Goal: Task Accomplishment & Management: Manage account settings

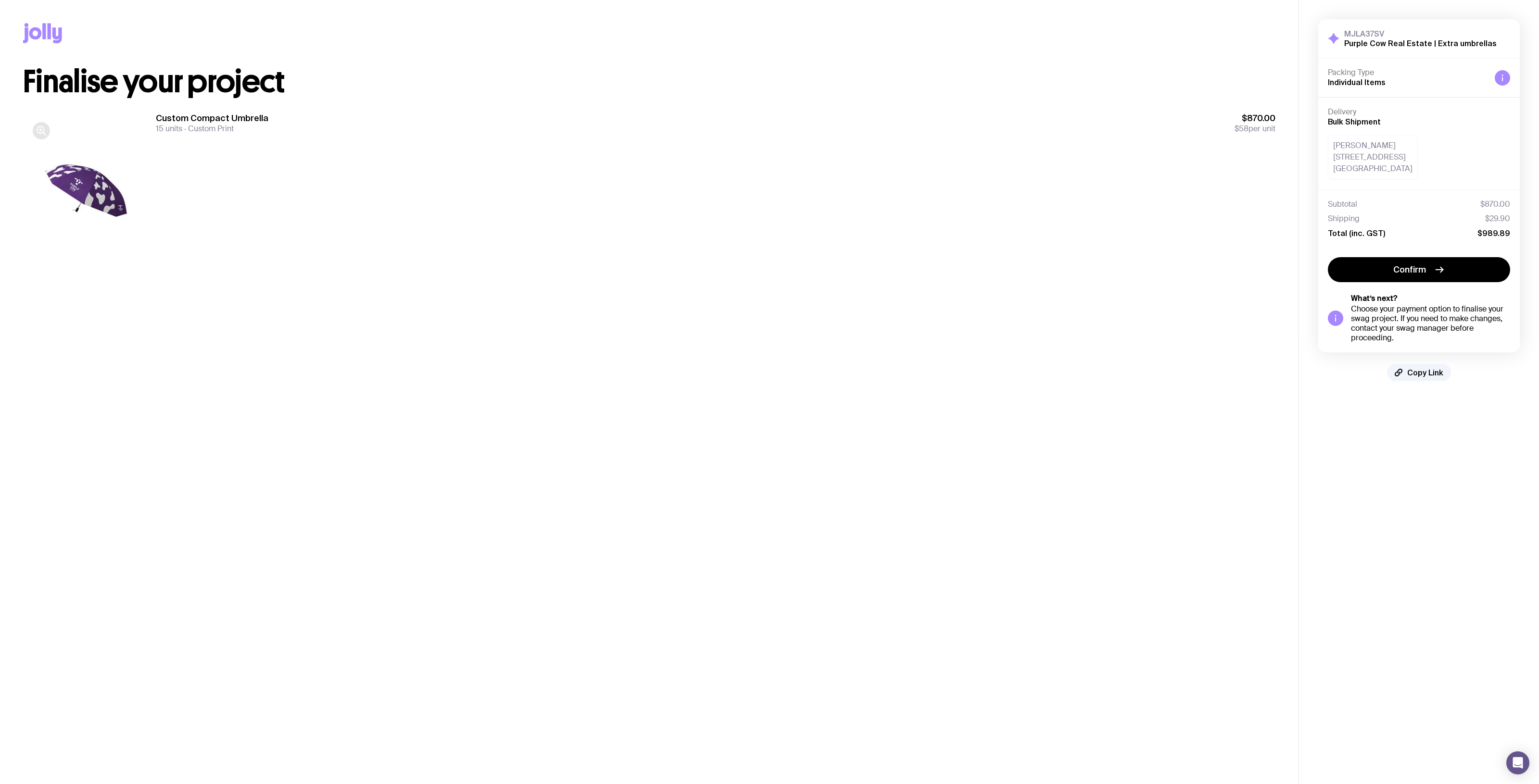
click at [44, 126] on icon "button" at bounding box center [41, 130] width 11 height 11
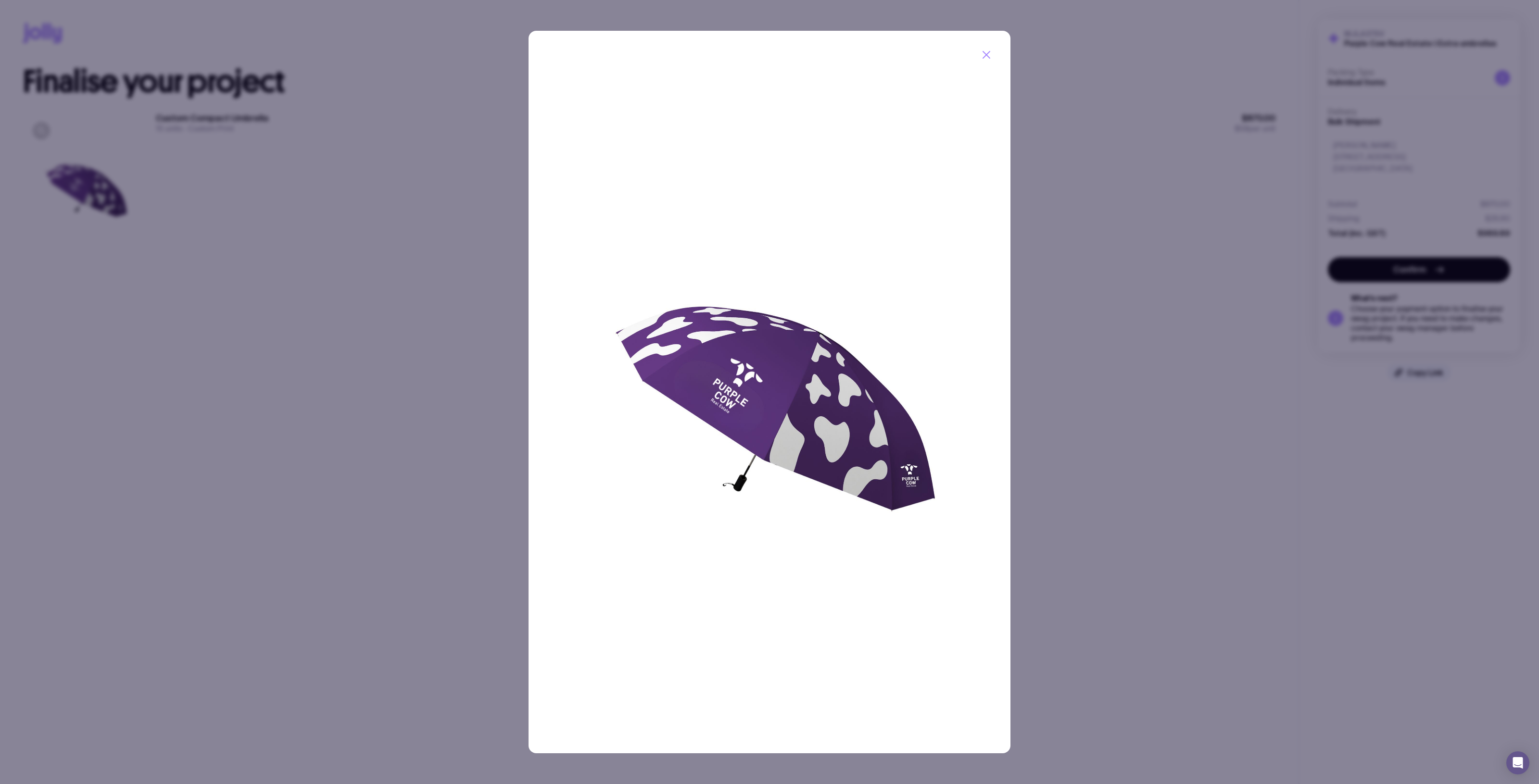
click at [261, 303] on div at bounding box center [770, 392] width 1539 height 784
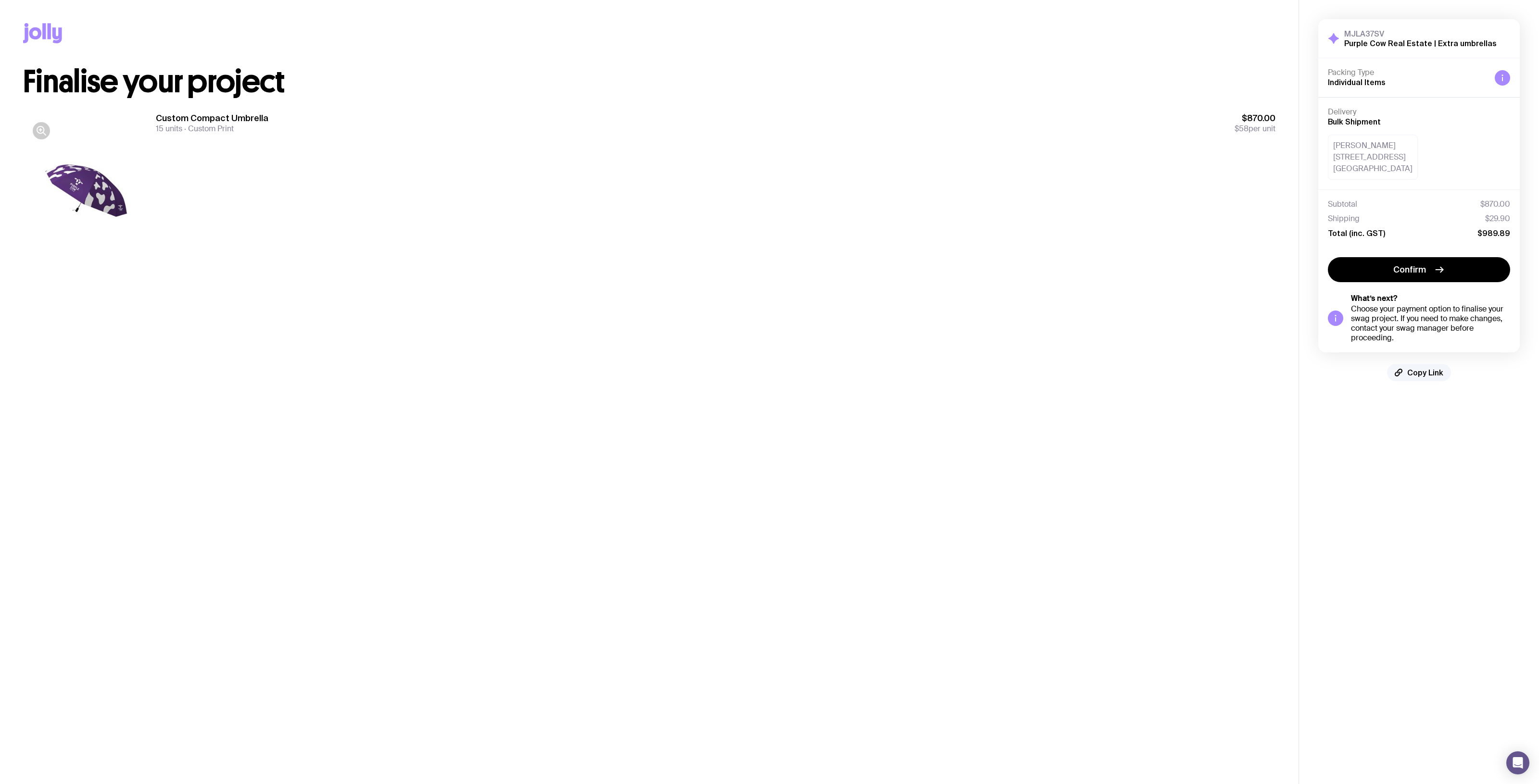
click at [1417, 378] on button "Copy Link" at bounding box center [1418, 372] width 64 height 18
click at [658, 367] on main "Copy Link Finalise your project Custom Compact Umbrella 15 units Custom Print $…" at bounding box center [649, 392] width 1298 height 784
click at [1037, 128] on div "Custom Compact Umbrella 15 units Custom Print $870.00 $58 per unit" at bounding box center [715, 123] width 1120 height 21
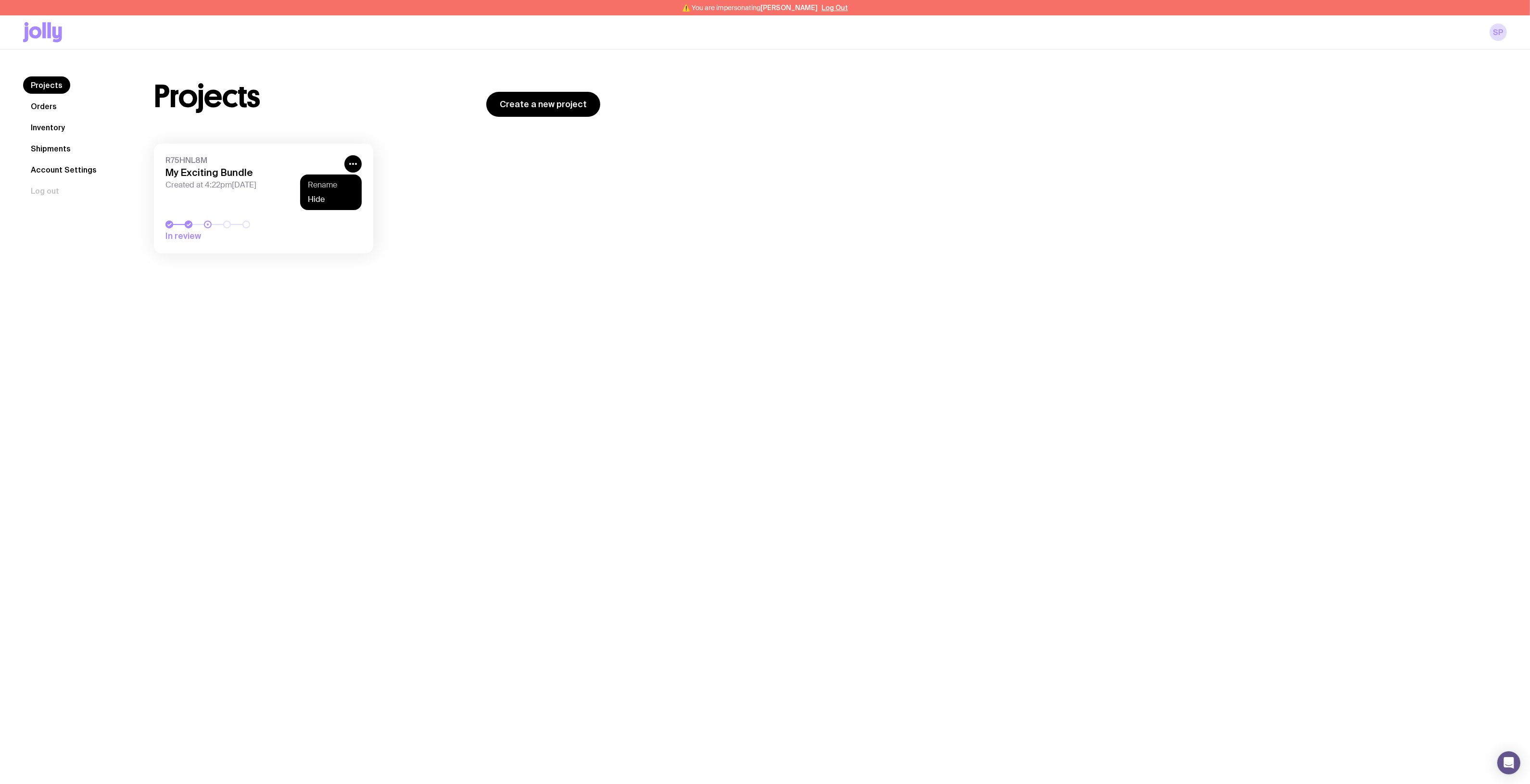
click at [323, 187] on button "Rename" at bounding box center [331, 185] width 46 height 10
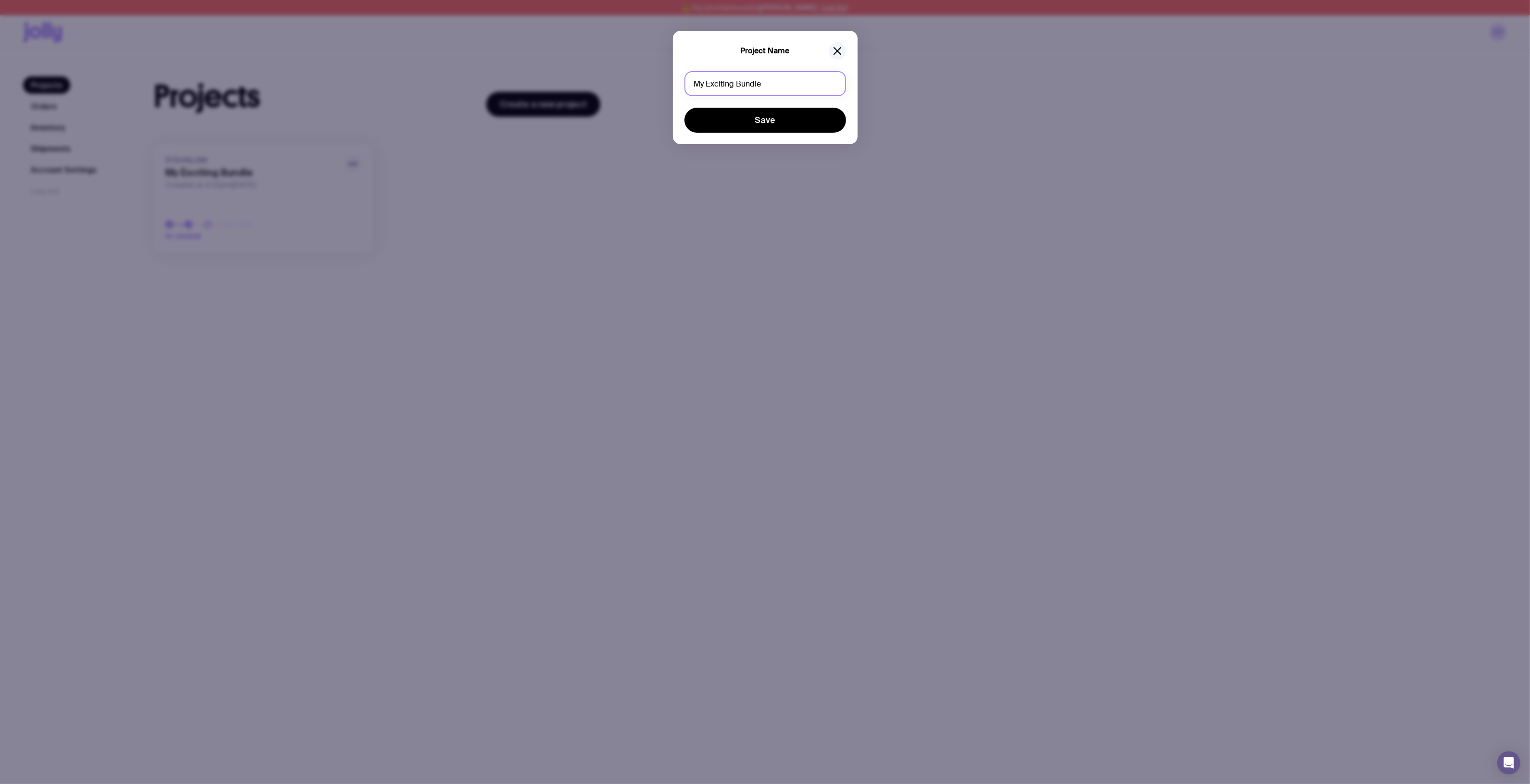
drag, startPoint x: 747, startPoint y: 83, endPoint x: 453, endPoint y: 112, distance: 295.4
click at [593, 111] on div "Project Name My Exciting Bundle Save" at bounding box center [765, 392] width 1530 height 784
type input "EvolveX"
click at [684, 108] on button "Save" at bounding box center [765, 121] width 161 height 25
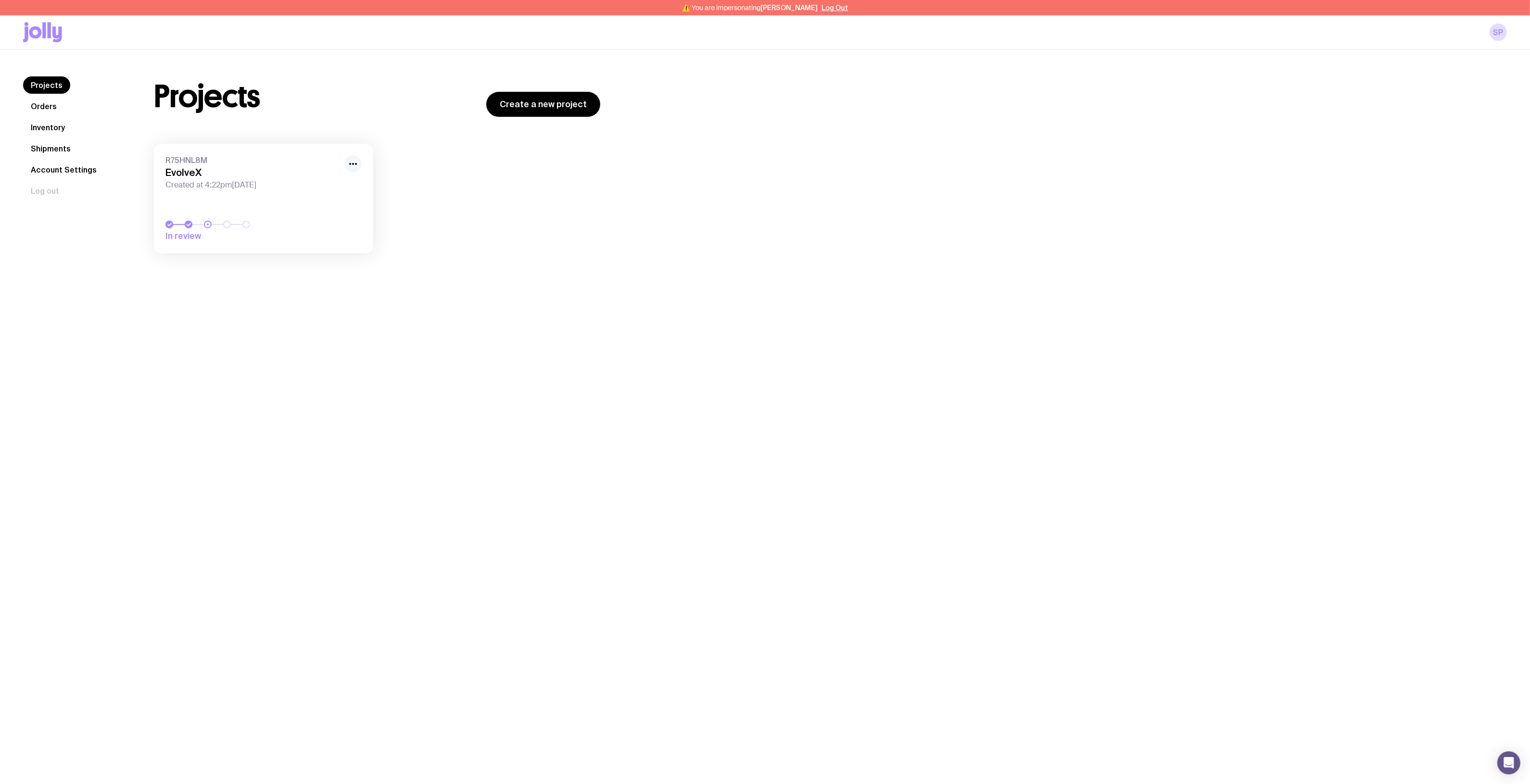
click at [355, 168] on icon "button" at bounding box center [353, 164] width 11 height 11
click at [316, 185] on button "Rename" at bounding box center [331, 185] width 46 height 10
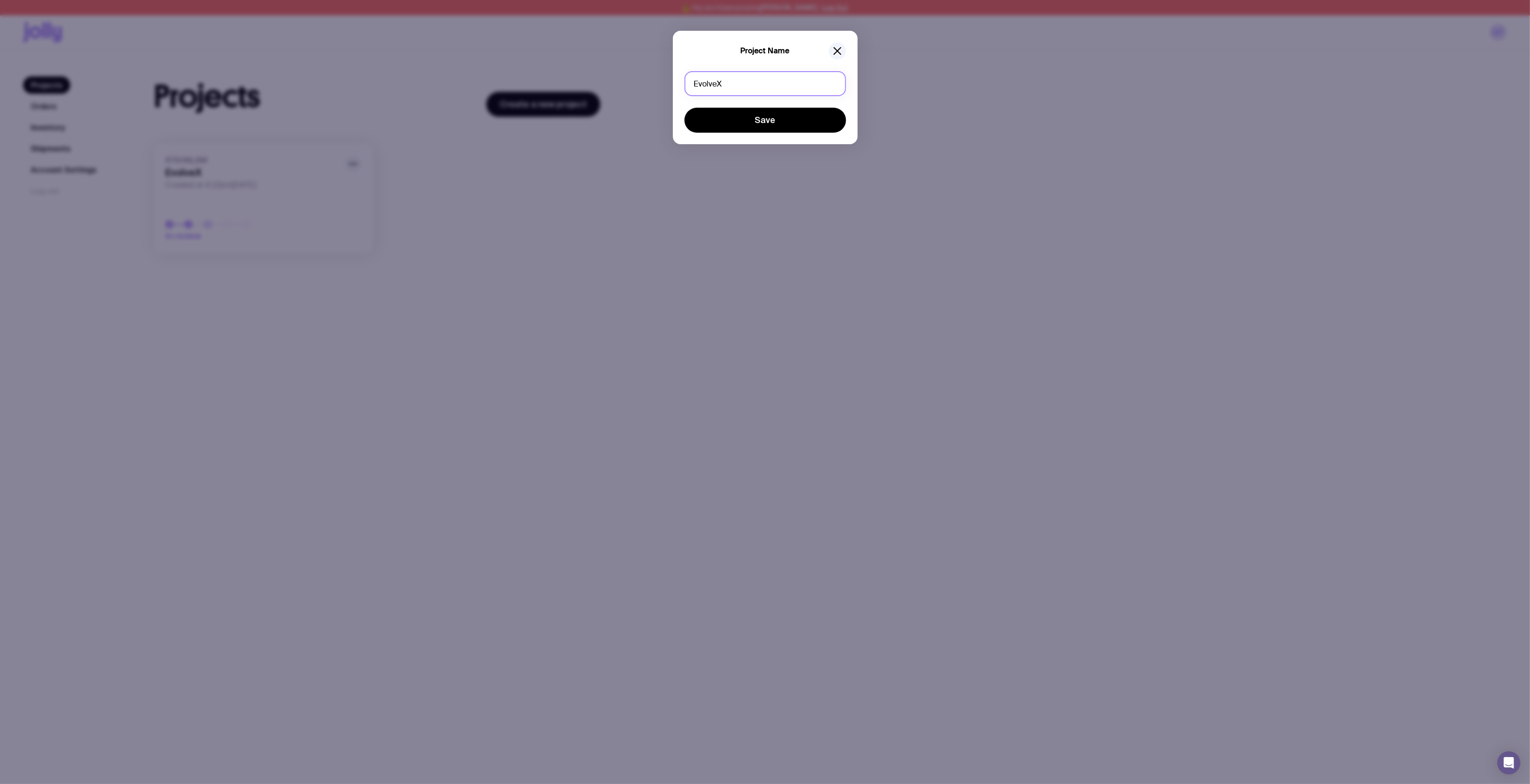
click at [739, 88] on input "EvolveX" at bounding box center [765, 83] width 161 height 25
type input "EvolveX | Fiji lanyards"
click at [684, 108] on button "Save" at bounding box center [765, 121] width 161 height 25
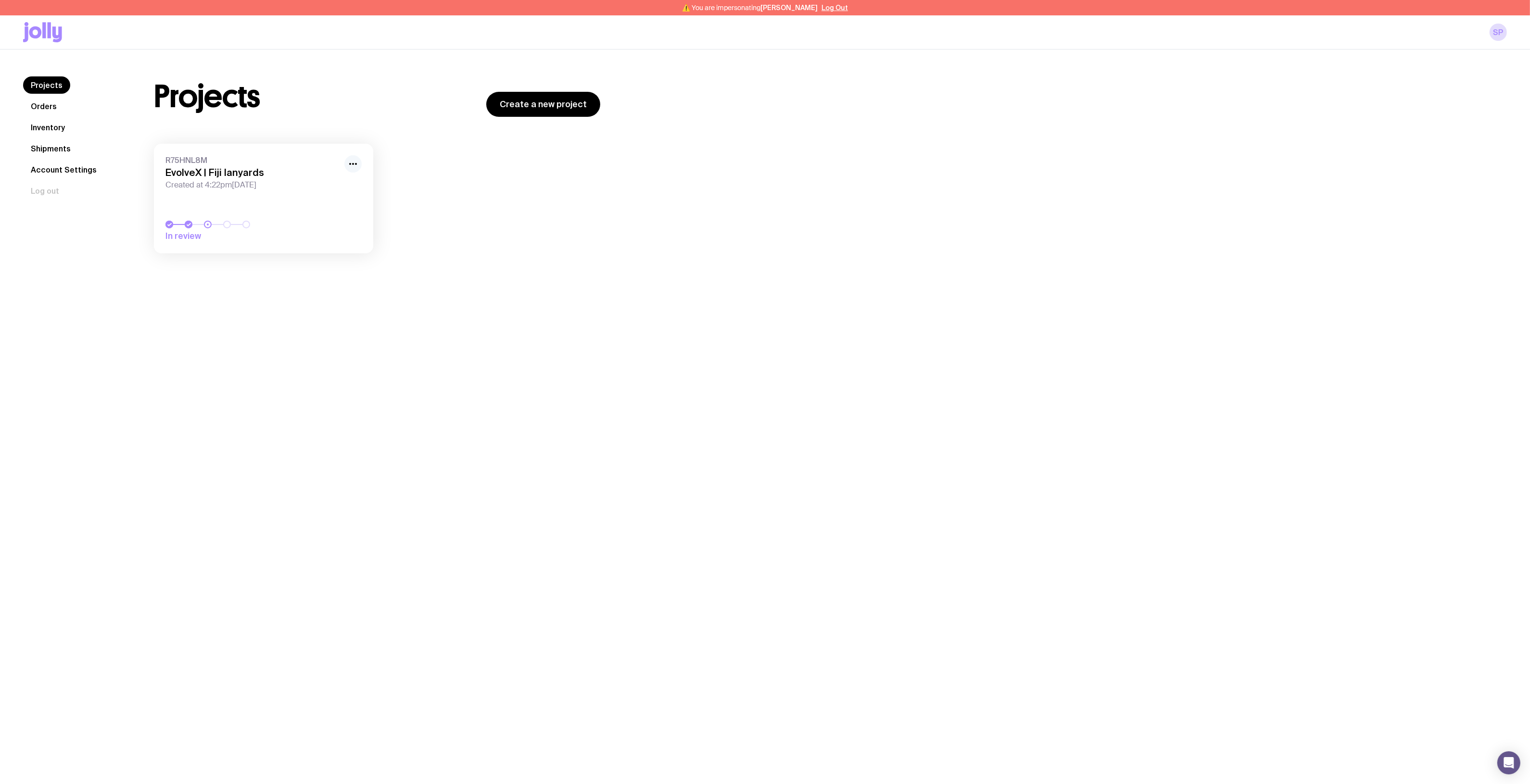
click at [354, 163] on icon "button" at bounding box center [353, 164] width 11 height 11
click at [343, 187] on button "Rename" at bounding box center [331, 185] width 46 height 10
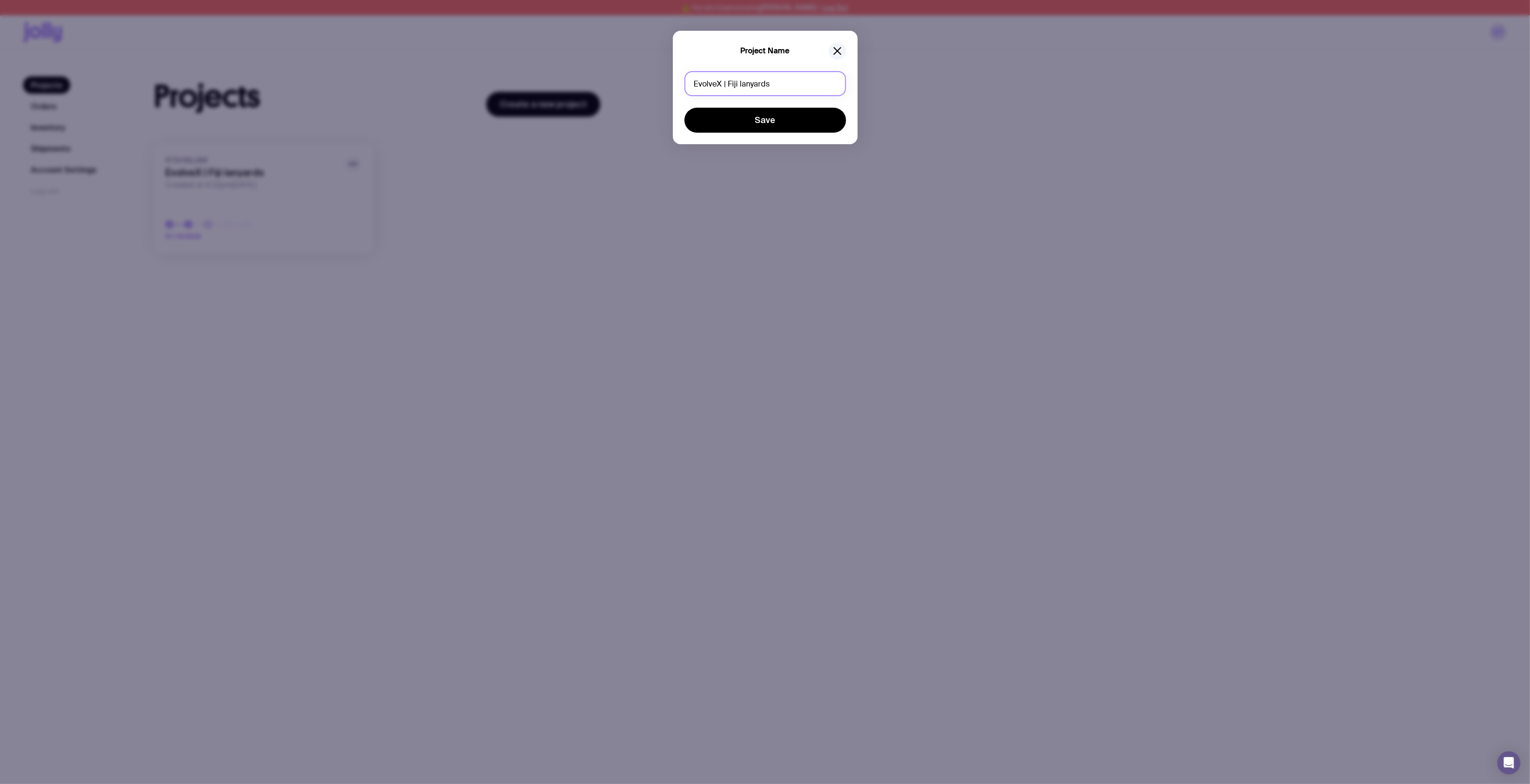
click at [818, 73] on input "EvolveX | Fiji lanyards" at bounding box center [765, 83] width 161 height 25
type input "EvolveX | Fiji lanyards + holders"
click at [805, 119] on button "Save" at bounding box center [765, 121] width 161 height 25
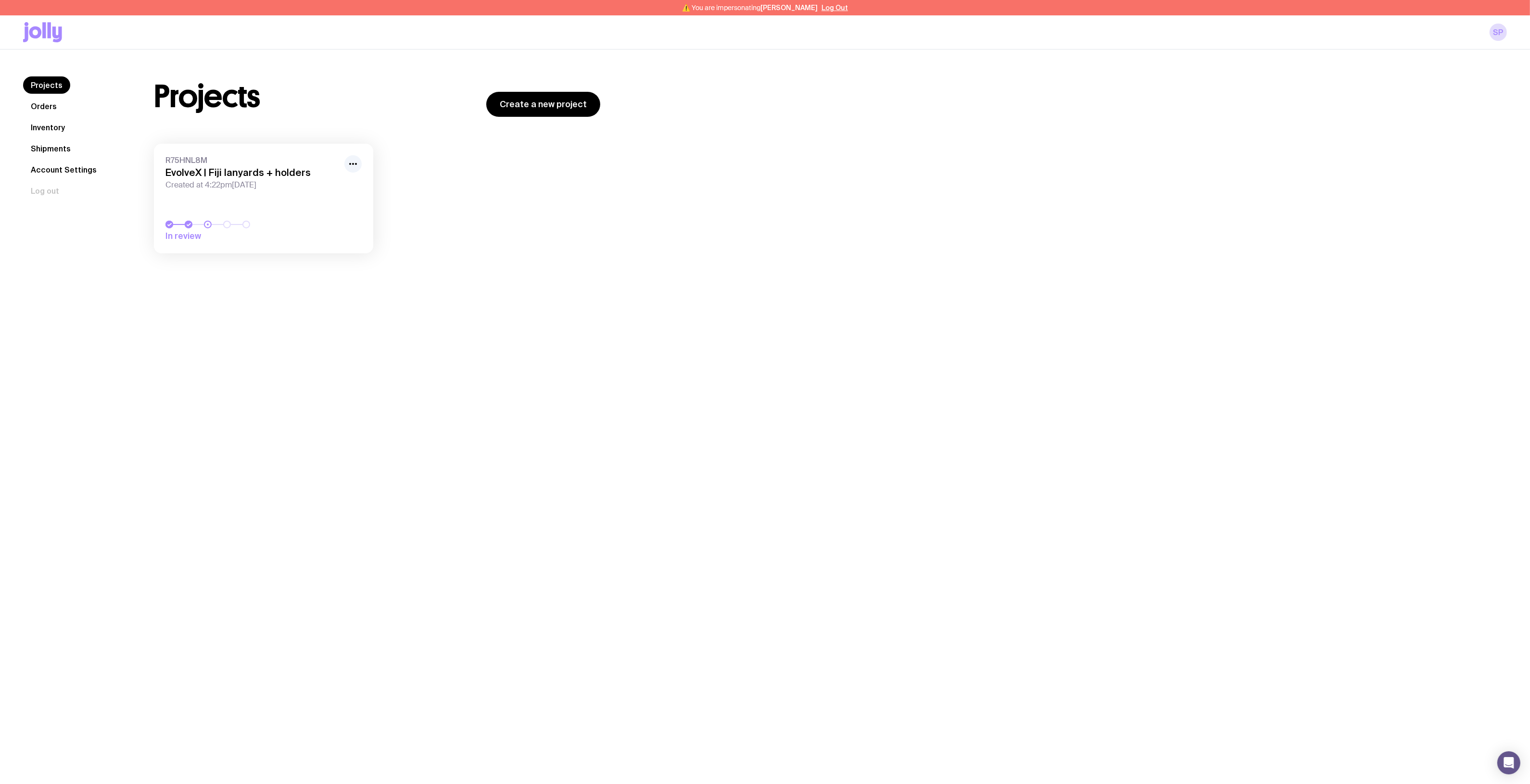
click at [493, 232] on div "R75HNL8M EvolveX | Fiji lanyards + holders Created at 4:22pm, Tue 29th Jul 2025…" at bounding box center [377, 203] width 446 height 119
click at [229, 177] on h3 "EvolveX | Fiji lanyards + holders" at bounding box center [252, 173] width 173 height 11
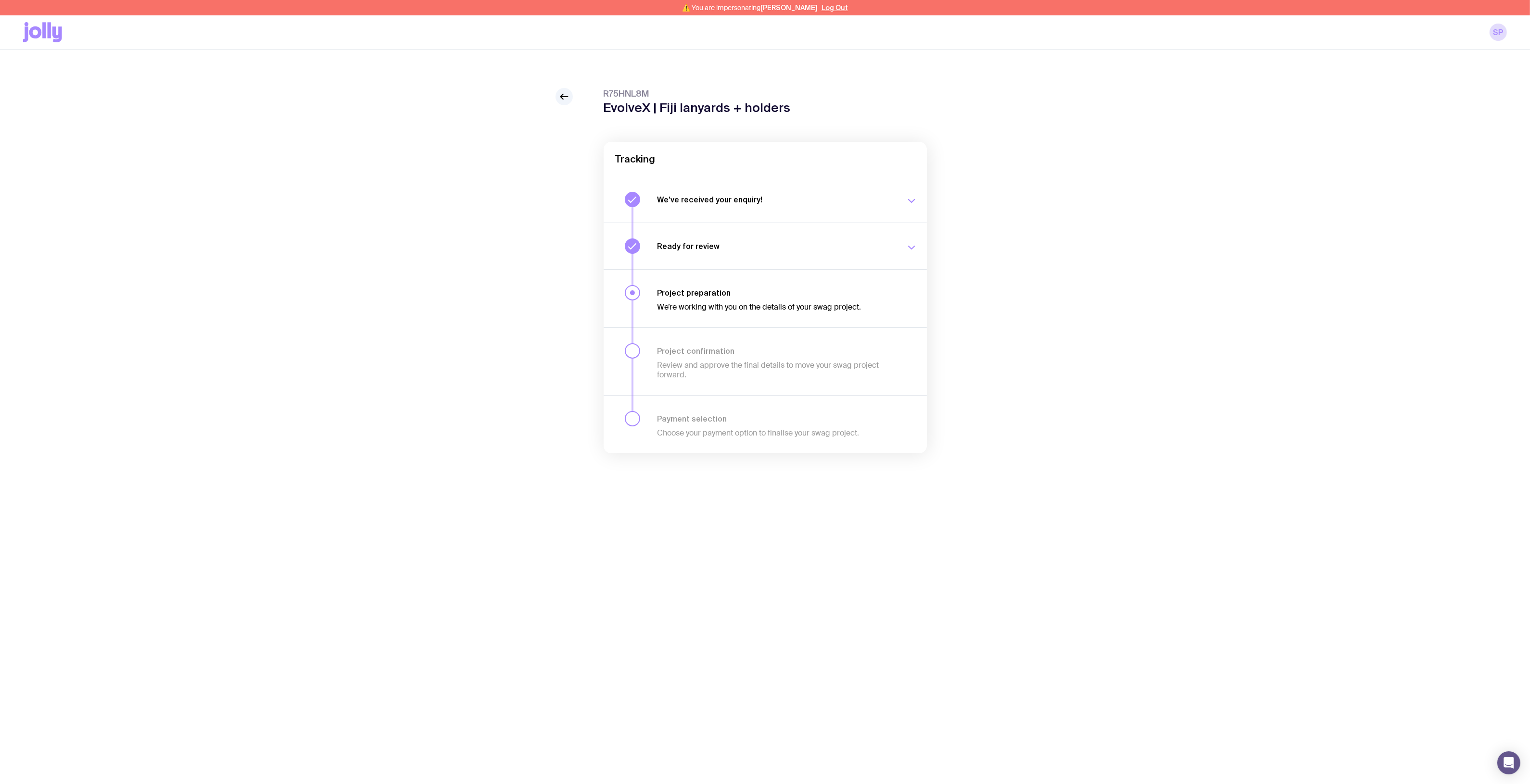
click at [445, 186] on div "R75HNL8M EvolveX | Fiji lanyards + holders Tracking We’ve received your enquiry…" at bounding box center [765, 290] width 1484 height 404
click at [561, 95] on icon at bounding box center [564, 97] width 11 height 11
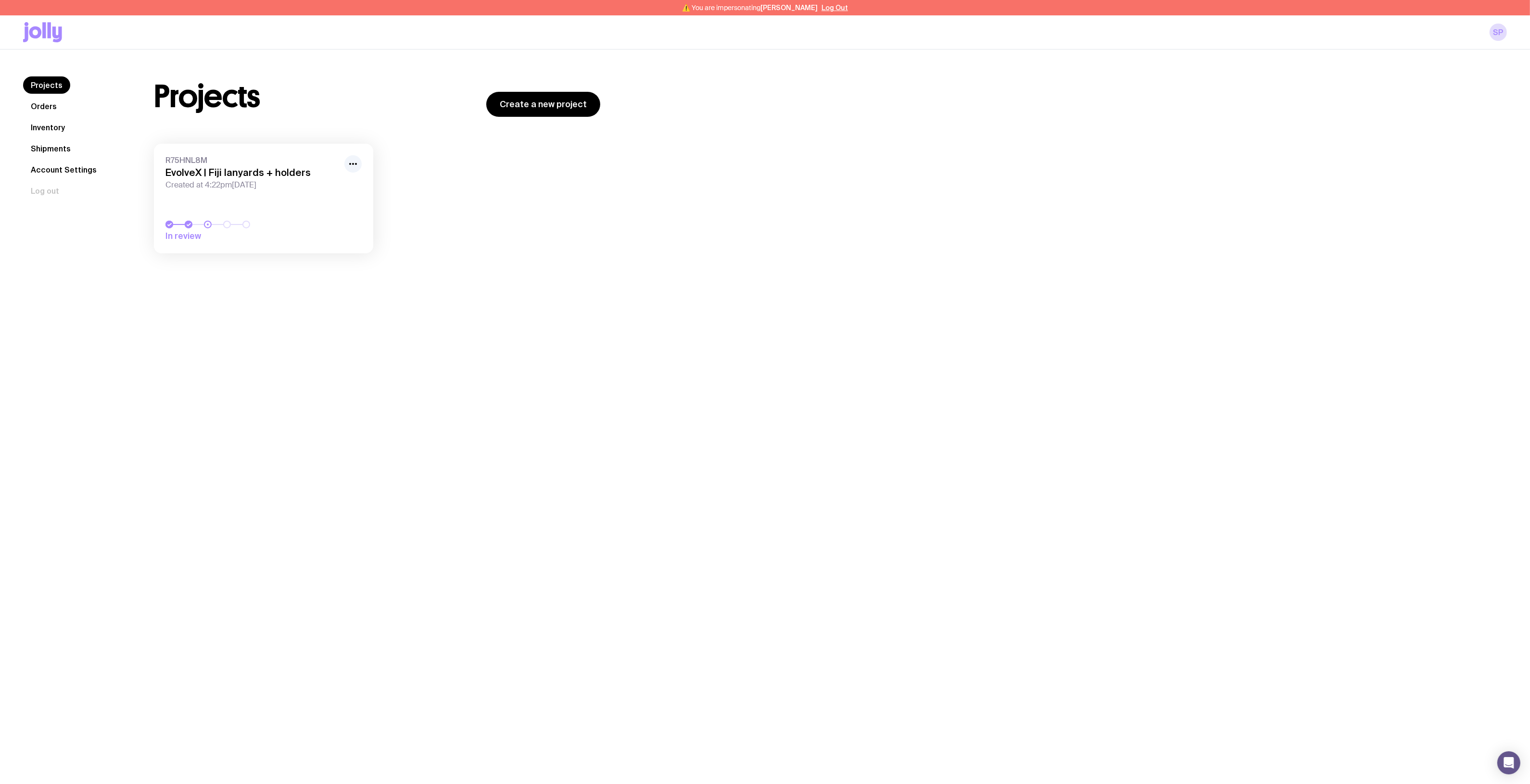
click at [832, 3] on div "⚠️ You are impersonating Sarah Pirie-Nally Log Out" at bounding box center [765, 8] width 1530 height 15
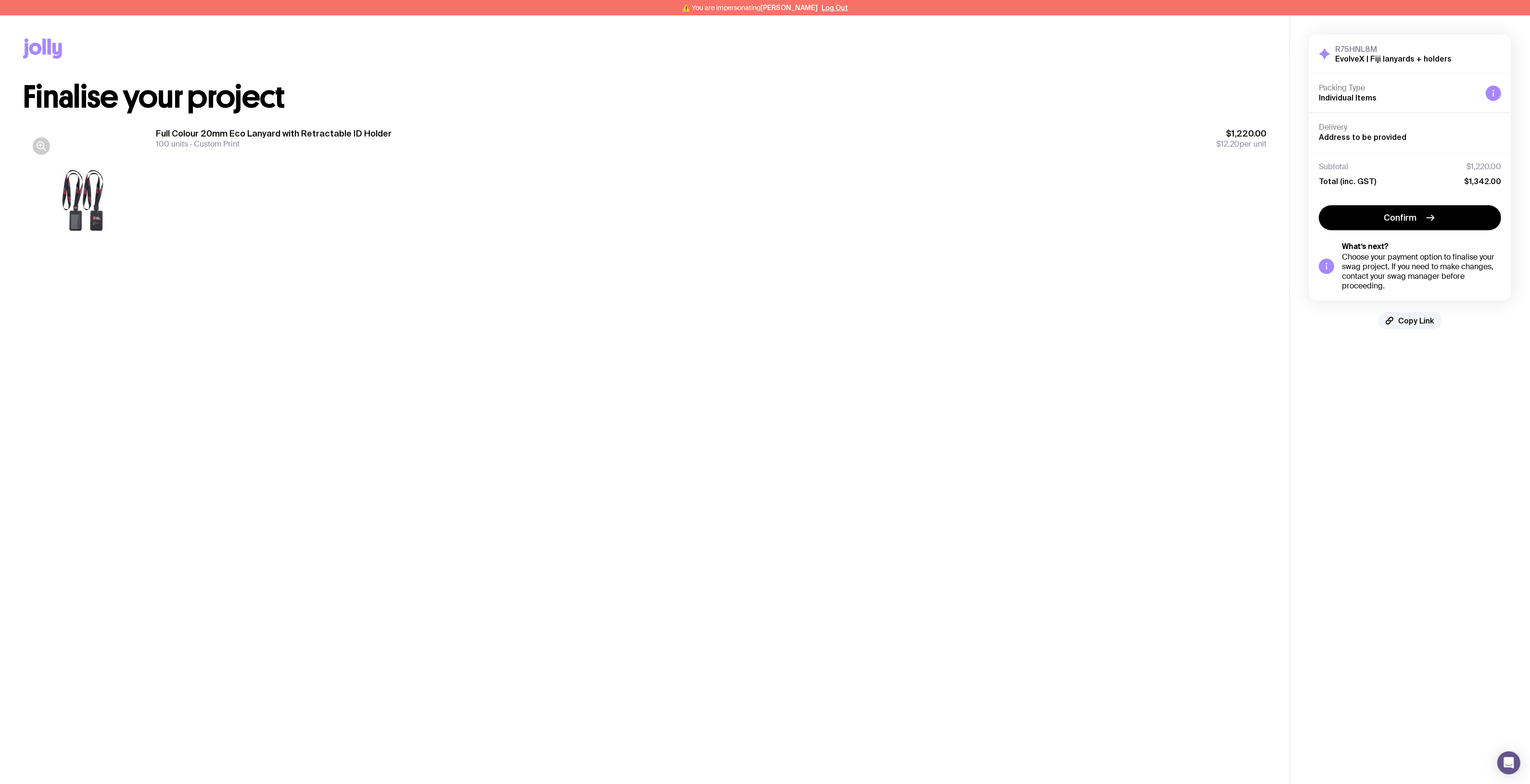
click at [1004, 203] on div "Full Colour 20mm Eco Lanyard with Retractable ID Holder 100 units Custom Print …" at bounding box center [711, 201] width 1110 height 147
click at [1007, 204] on div "Full Colour 20mm Eco Lanyard with Retractable ID Holder 100 units Custom Print …" at bounding box center [711, 201] width 1110 height 147
click at [1415, 321] on span "Copy Link" at bounding box center [1416, 320] width 36 height 10
click at [900, 308] on main "Copy Link Finalise your project Full Colour 20mm Eco Lanyard with Retractable I…" at bounding box center [645, 407] width 1289 height 784
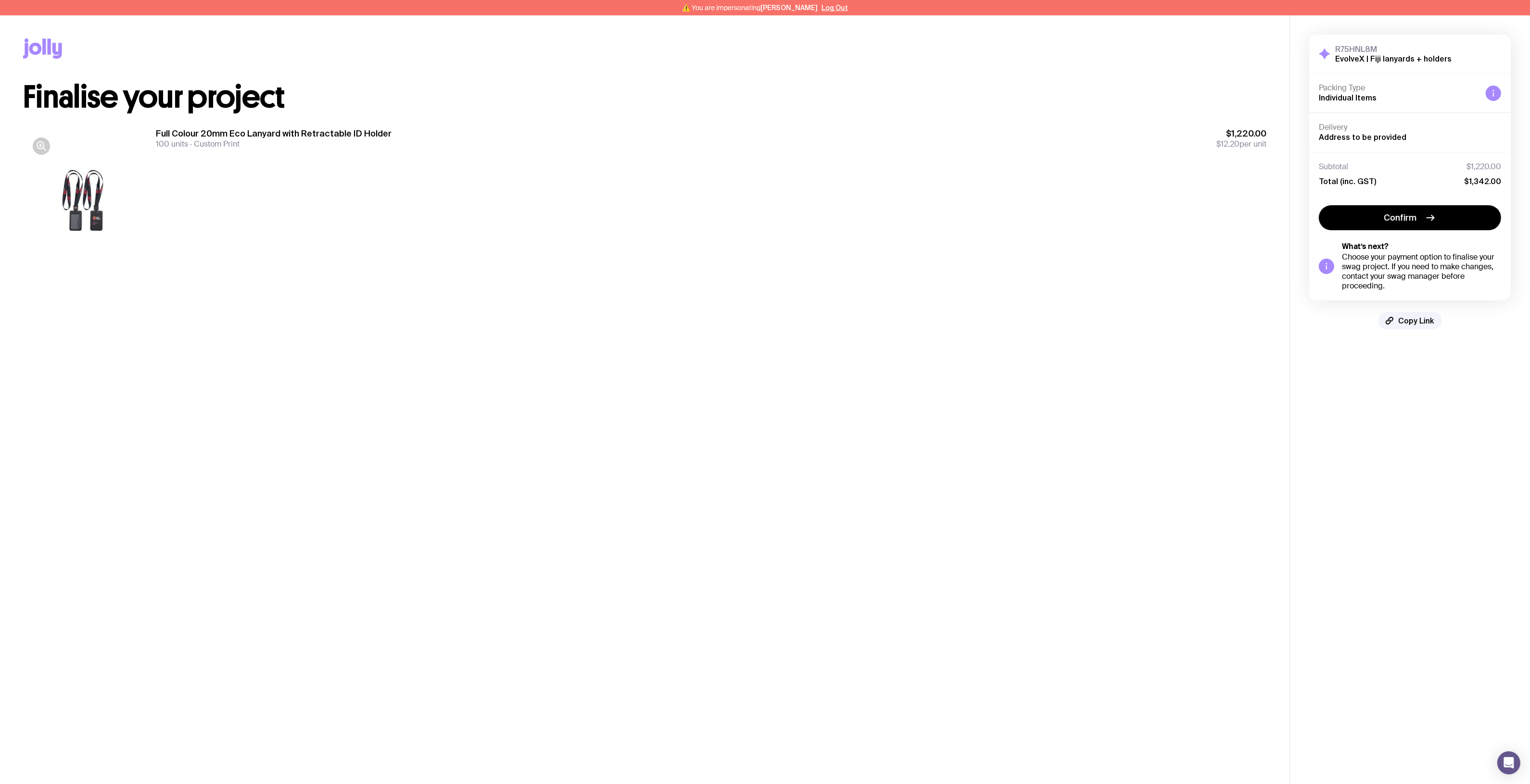
click at [643, 334] on main "Copy Link Finalise your project Full Colour 20mm Eco Lanyard with Retractable I…" at bounding box center [645, 407] width 1289 height 784
click at [840, 8] on button "Log Out" at bounding box center [835, 7] width 27 height 8
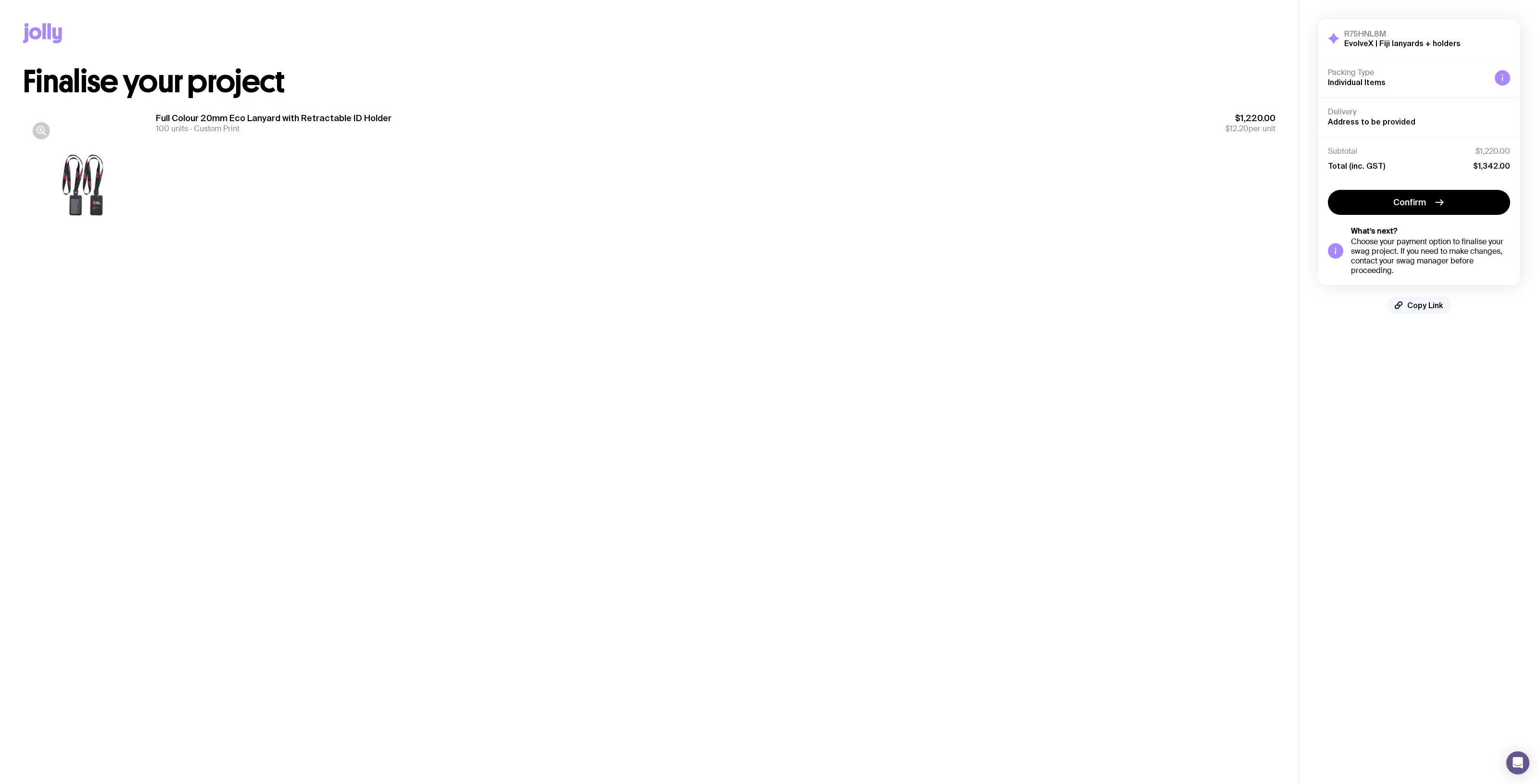
click at [1422, 306] on span "Copy Link" at bounding box center [1425, 305] width 36 height 10
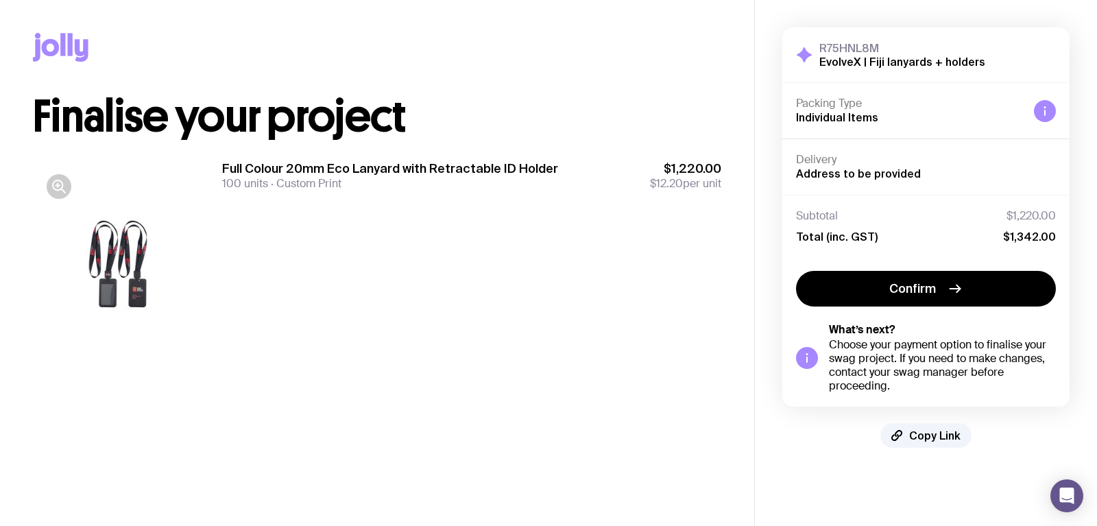
click at [55, 45] on icon at bounding box center [51, 47] width 18 height 17
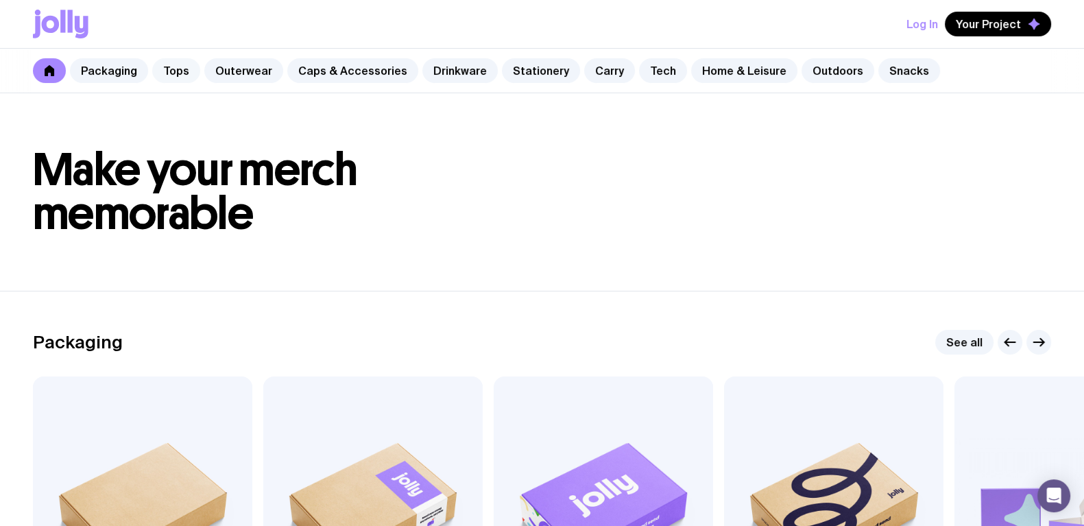
click at [184, 67] on link "Tops" at bounding box center [176, 70] width 48 height 25
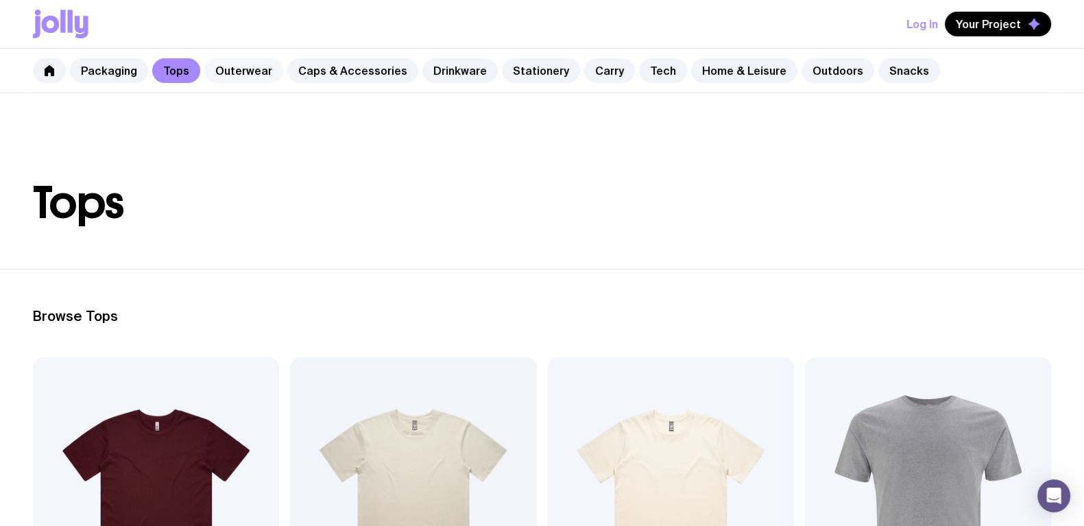
click at [247, 60] on link "Outerwear" at bounding box center [243, 70] width 79 height 25
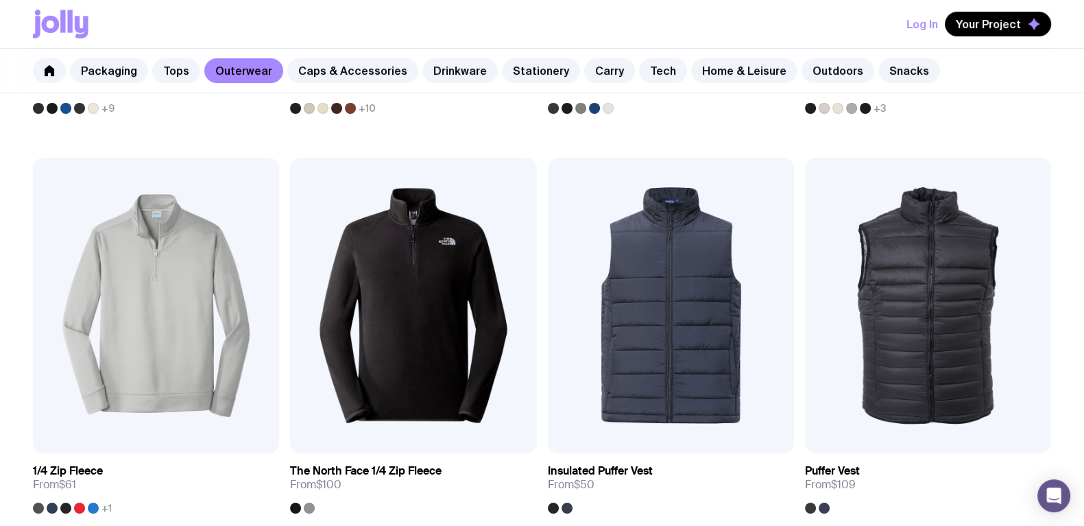
scroll to position [685, 0]
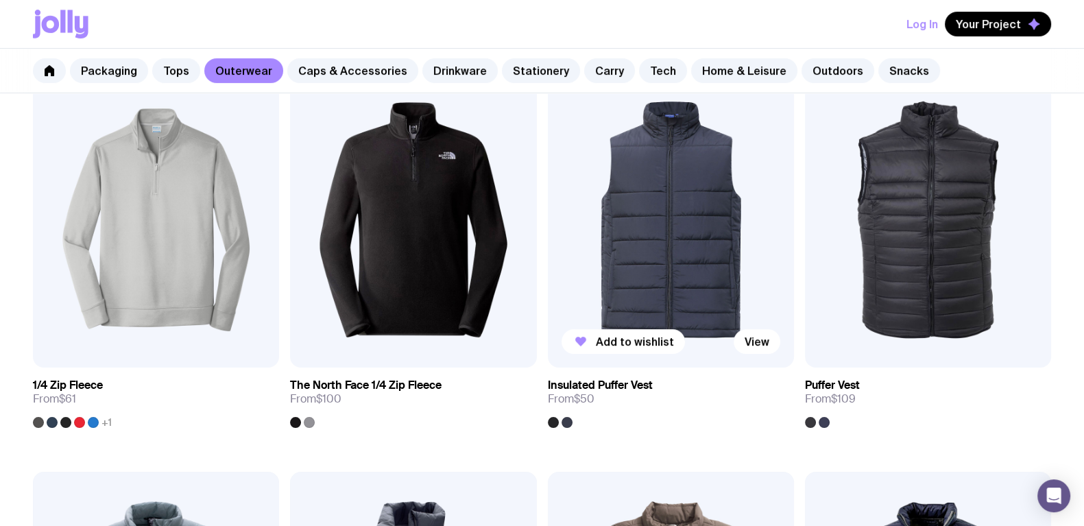
click at [665, 210] on img at bounding box center [671, 219] width 246 height 295
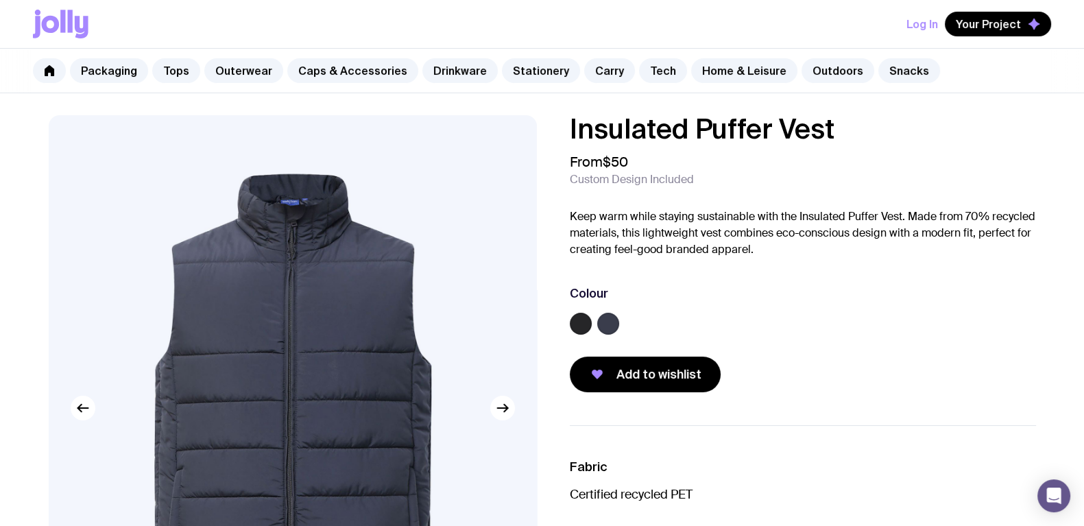
click at [725, 240] on p "Keep warm while staying sustainable with the Insulated Puffer Vest. Made from 7…" at bounding box center [803, 232] width 466 height 49
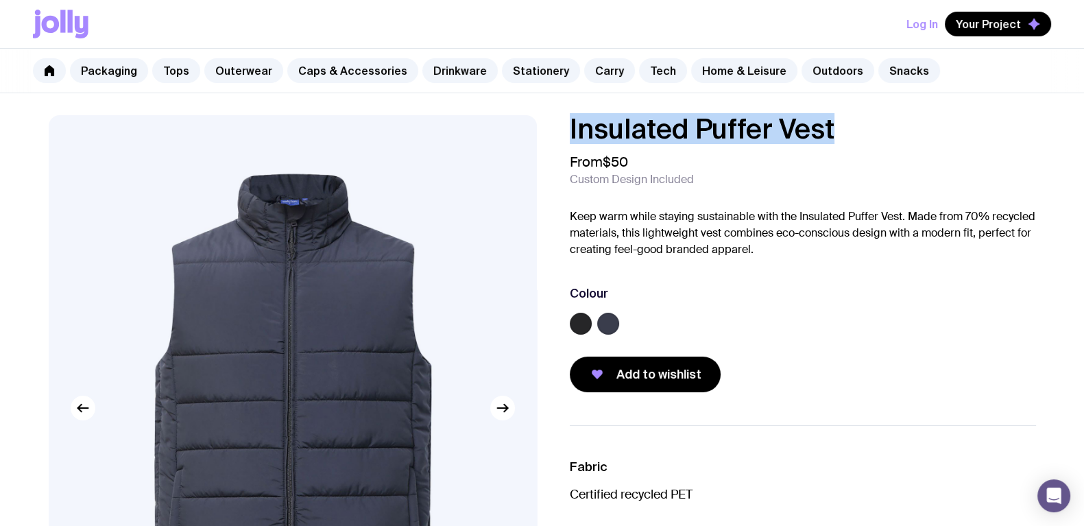
drag, startPoint x: 775, startPoint y: 135, endPoint x: 531, endPoint y: 135, distance: 243.4
click at [531, 135] on div "Insulated Puffer Vest From $50 Custom Design Included Keep warm while staying s…" at bounding box center [542, 459] width 1053 height 688
